Goal: Task Accomplishment & Management: Complete application form

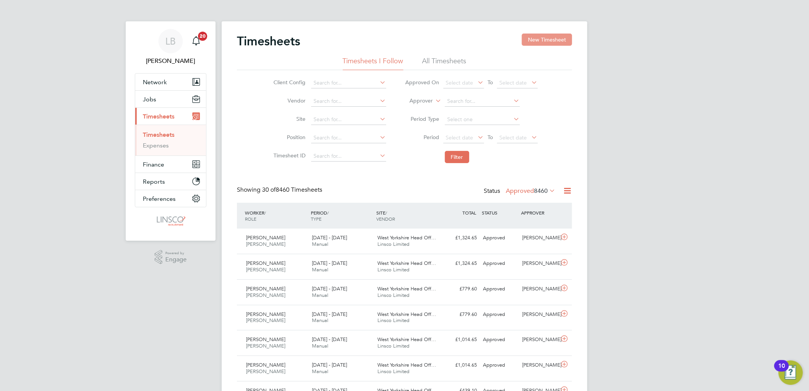
click at [550, 45] on button "New Timesheet" at bounding box center [547, 40] width 50 height 12
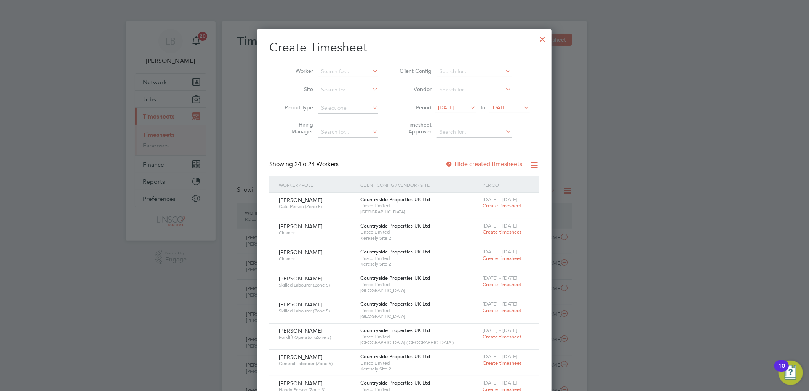
click at [328, 65] on li "Worker" at bounding box center [328, 71] width 118 height 18
click at [330, 75] on input at bounding box center [348, 71] width 60 height 11
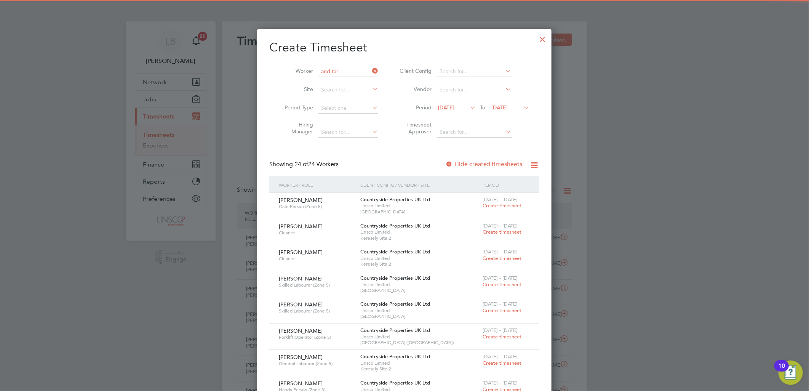
click at [329, 78] on b "And" at bounding box center [326, 81] width 10 height 6
type input "[PERSON_NAME]"
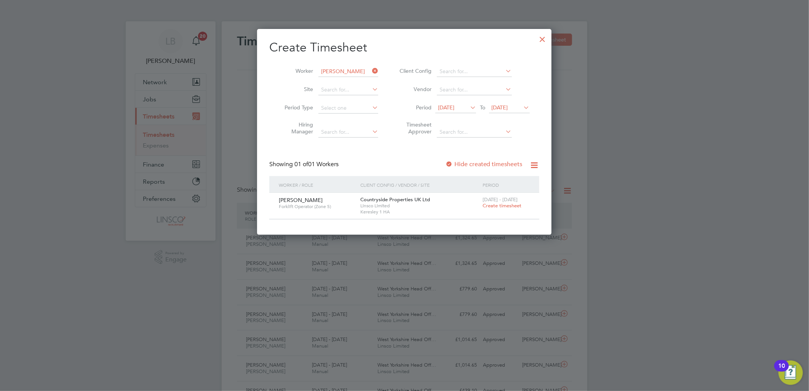
click at [494, 162] on label "Hide created timesheets" at bounding box center [483, 164] width 77 height 8
click at [490, 160] on label "Hide created timesheets" at bounding box center [483, 164] width 77 height 8
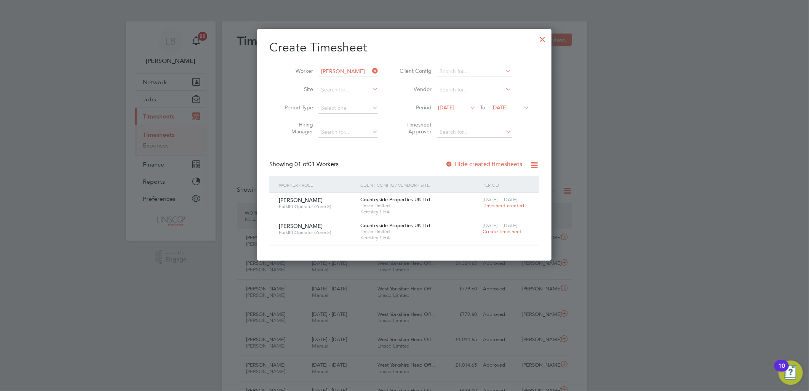
click at [500, 208] on span "Timesheet created" at bounding box center [503, 205] width 42 height 7
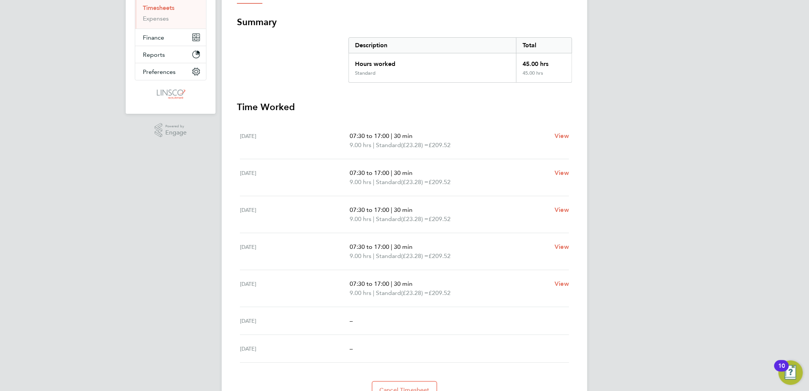
drag, startPoint x: 473, startPoint y: 288, endPoint x: 352, endPoint y: 276, distance: 121.3
click at [352, 276] on div "[DATE] 07:30 to 17:00 | 30 min 9.00 hrs | Standard (£23.28) = £209.52 View" at bounding box center [404, 288] width 329 height 37
drag, startPoint x: 352, startPoint y: 276, endPoint x: 442, endPoint y: 310, distance: 95.5
click at [428, 315] on div "[DATE] –" at bounding box center [404, 321] width 329 height 28
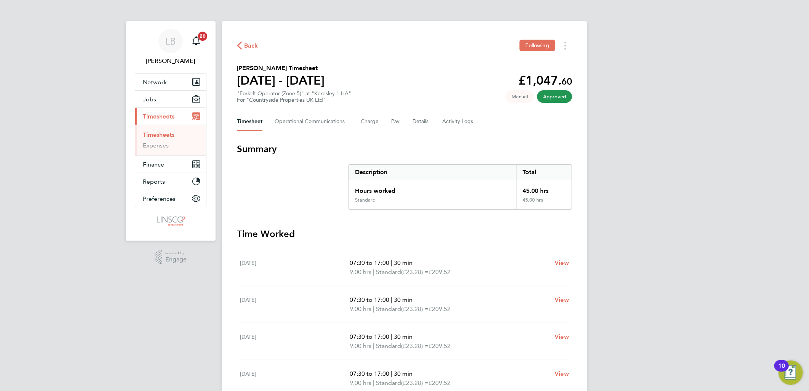
drag, startPoint x: 481, startPoint y: 117, endPoint x: 261, endPoint y: 104, distance: 220.5
click at [261, 104] on div "Back Following [PERSON_NAME] Timesheet [DATE] - [DATE] £1,047. 60 "Forklift Ope…" at bounding box center [405, 282] width 366 height 523
drag, startPoint x: 261, startPoint y: 104, endPoint x: 309, endPoint y: 148, distance: 66.0
click at [309, 148] on h3 "Summary" at bounding box center [404, 149] width 335 height 12
drag, startPoint x: 503, startPoint y: 123, endPoint x: 455, endPoint y: 123, distance: 48.0
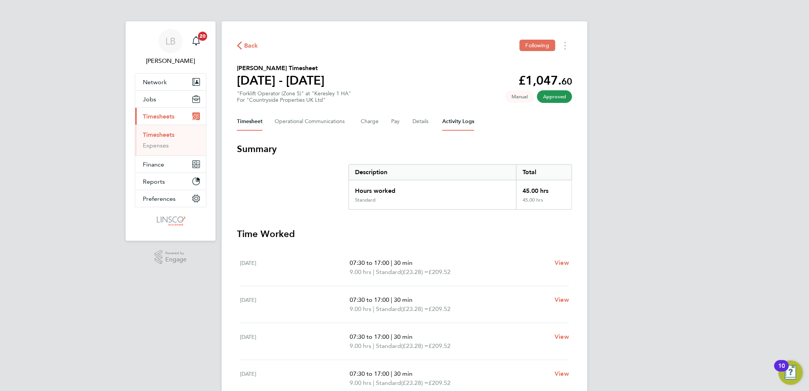
click at [455, 123] on div "Timesheet Operational Communications Charge Pay Details Activity Logs" at bounding box center [404, 121] width 335 height 18
click at [507, 132] on div "Back Following [PERSON_NAME] Timesheet [DATE] - [DATE] £1,047. 60 "Forklift Ope…" at bounding box center [405, 282] width 366 height 523
